Goal: Task Accomplishment & Management: Complete application form

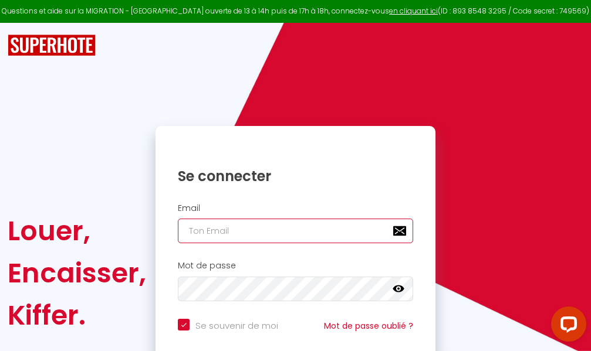
click at [297, 231] on input "email" at bounding box center [295, 231] width 235 height 25
type input "m"
checkbox input "true"
type input "ma"
checkbox input "true"
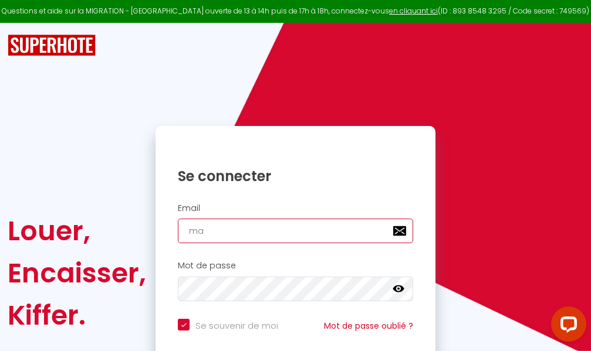
type input "mar"
checkbox input "true"
type input "marc"
checkbox input "true"
type input "marcd"
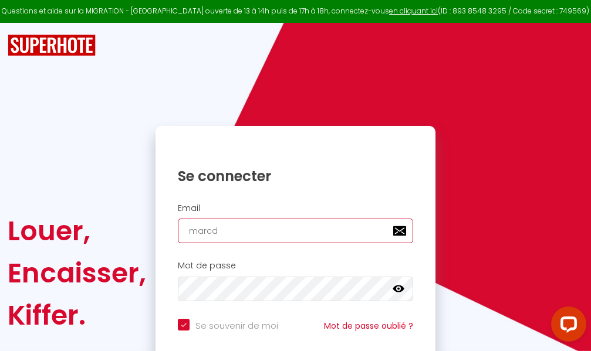
checkbox input "true"
type input "marcdp"
checkbox input "true"
type input "marcdpo"
checkbox input "true"
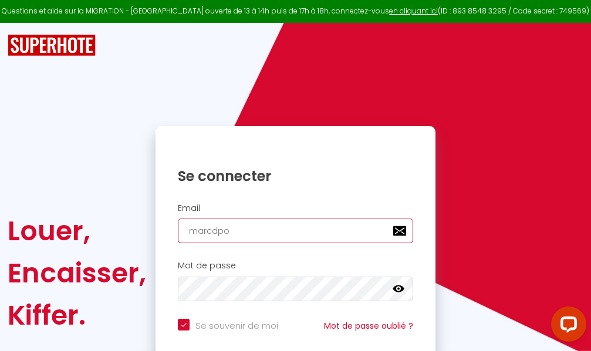
type input "marcdpoz"
checkbox input "true"
type input "marcdpoz."
checkbox input "true"
type input "marcdpoz.l"
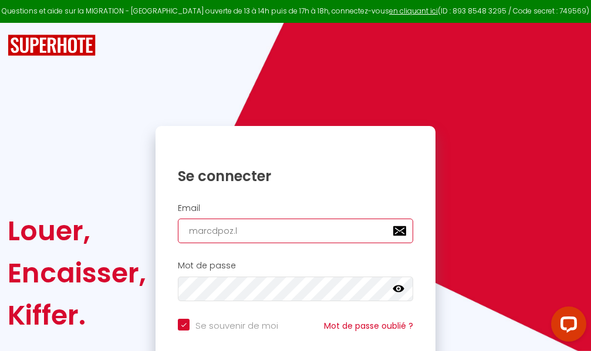
checkbox input "true"
type input "marcdpoz.lo"
checkbox input "true"
type input "marcdpoz.loc"
checkbox input "true"
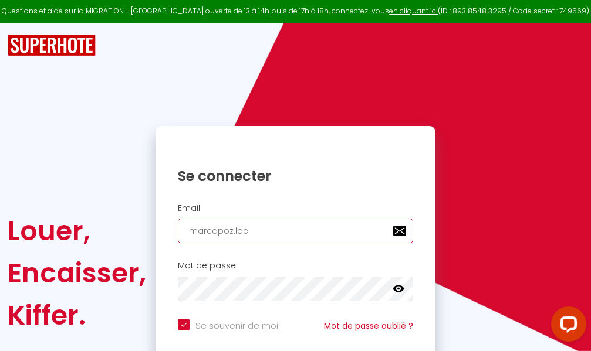
type input "marcdpoz.loca"
checkbox input "true"
type input "marcdpoz.locat"
checkbox input "true"
type input "marcdpoz.locati"
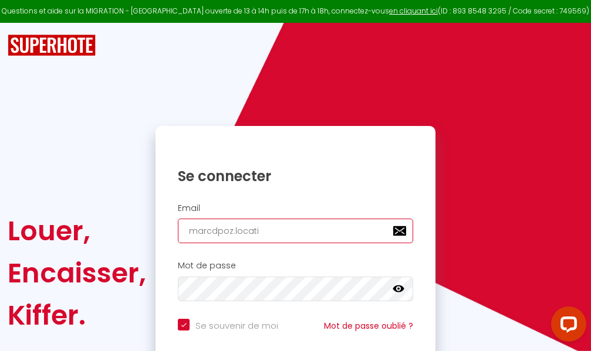
checkbox input "true"
type input "marcdpoz.locatio"
checkbox input "true"
type input "marcdpoz.location"
checkbox input "true"
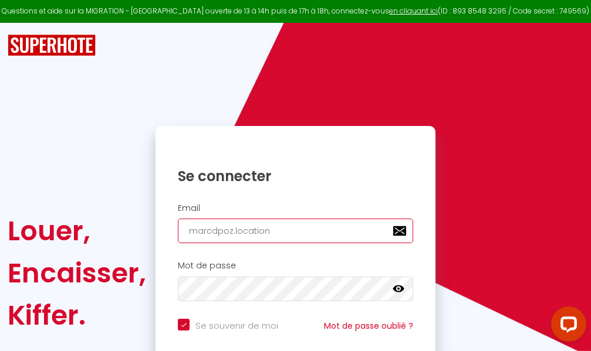
type input "marcdpoz.location@"
checkbox input "true"
type input "marcdpoz.location@g"
checkbox input "true"
type input "marcdpoz.location@gm"
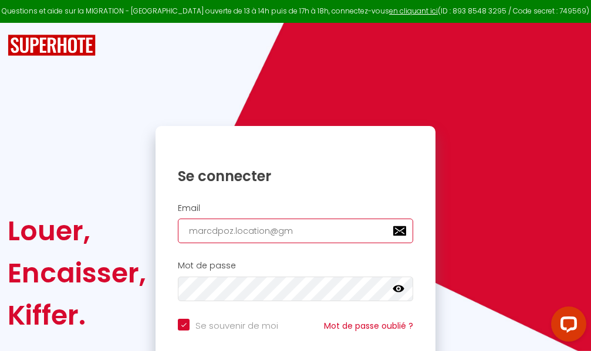
checkbox input "true"
type input "marcdpoz.location@gma"
checkbox input "true"
type input "marcdpoz.location@gmai"
checkbox input "true"
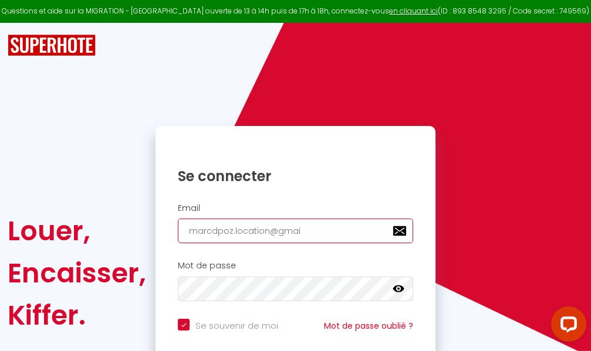
type input "[EMAIL_ADDRESS]"
checkbox input "true"
type input "[EMAIL_ADDRESS]."
checkbox input "true"
type input "marcdpoz.location@gmail.c"
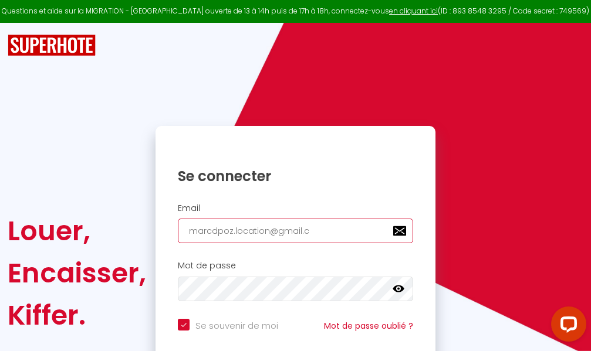
checkbox input "true"
type input "[EMAIL_ADDRESS][DOMAIN_NAME]"
checkbox input "true"
type input "[EMAIL_ADDRESS][DOMAIN_NAME]"
checkbox input "true"
